Goal: Entertainment & Leisure: Consume media (video, audio)

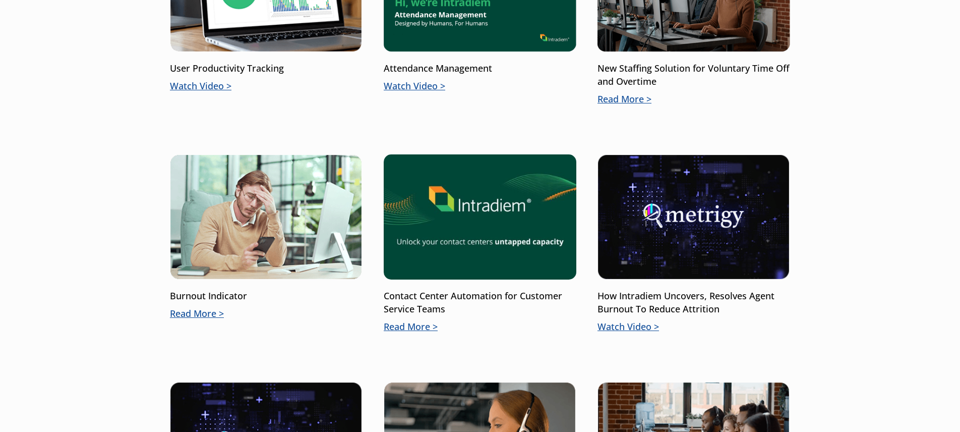
scroll to position [470, 0]
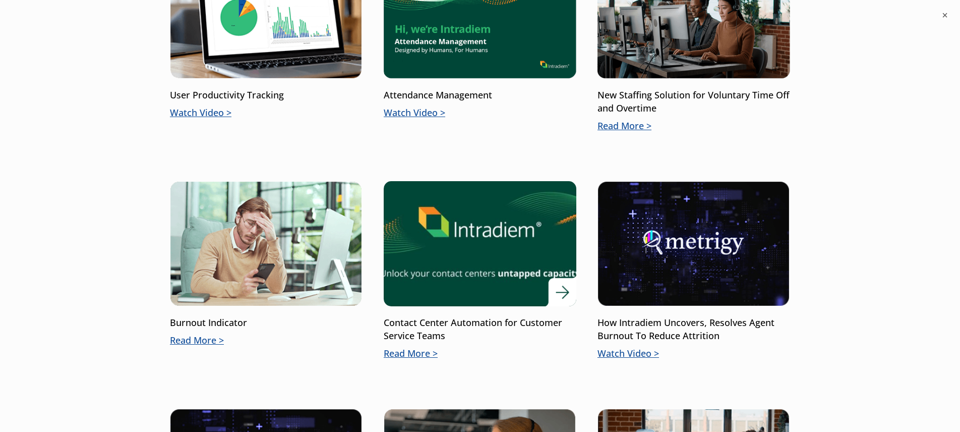
click at [461, 214] on img at bounding box center [480, 243] width 231 height 150
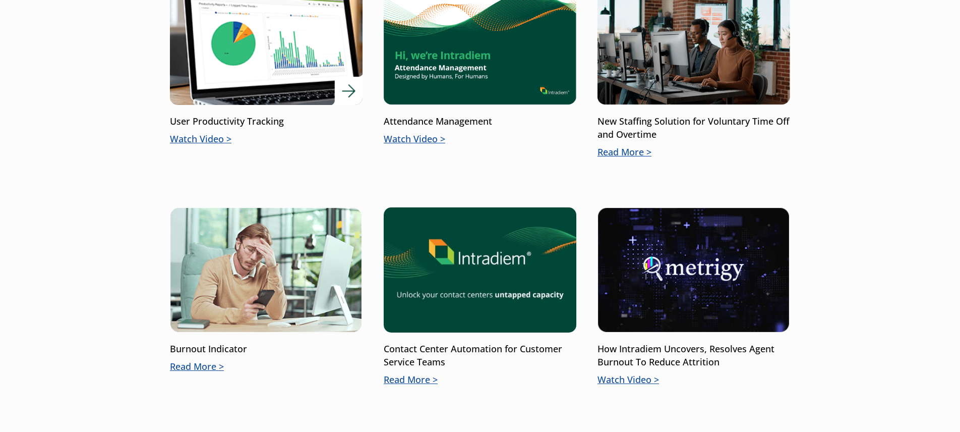
scroll to position [414, 0]
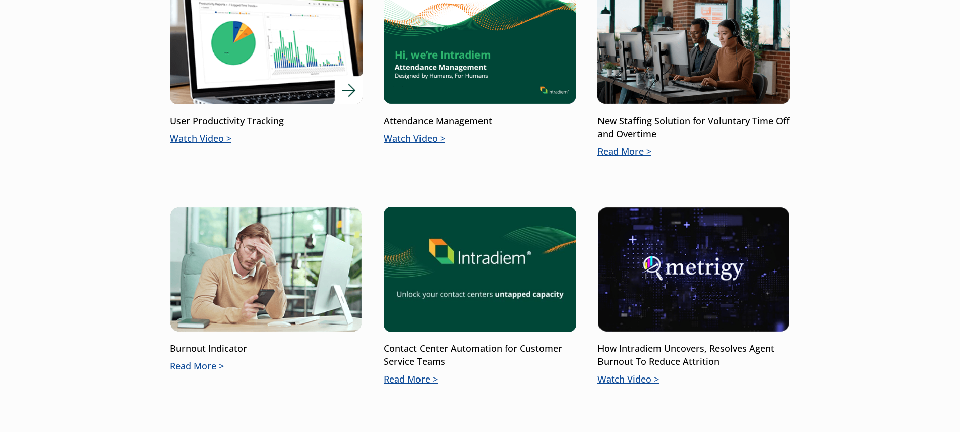
click at [251, 69] on img at bounding box center [266, 42] width 231 height 150
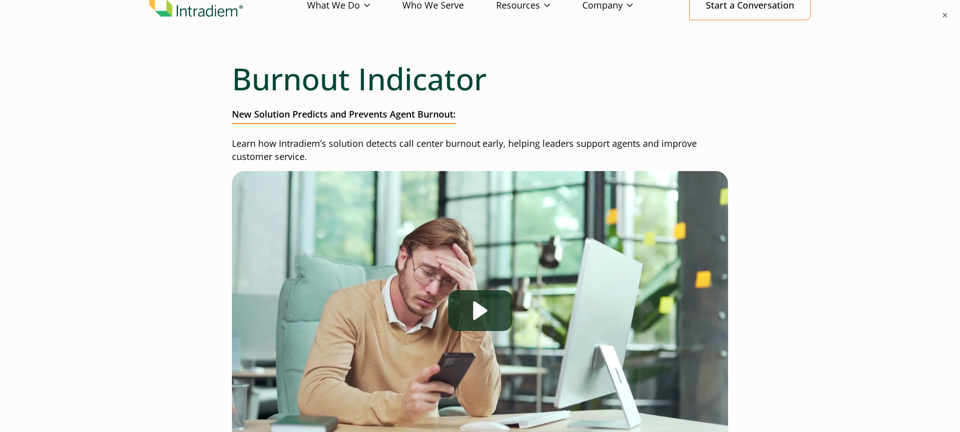
scroll to position [116, 0]
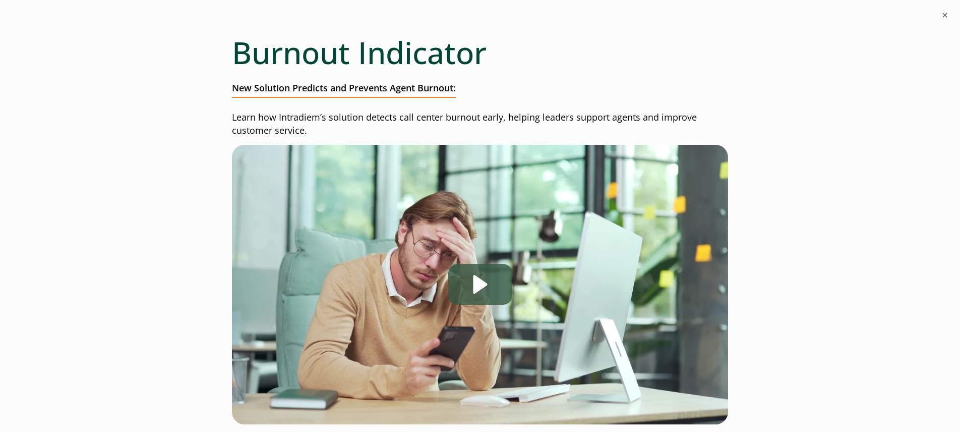
click at [481, 279] on div "Play" at bounding box center [480, 284] width 64 height 41
